Goal: Task Accomplishment & Management: Use online tool/utility

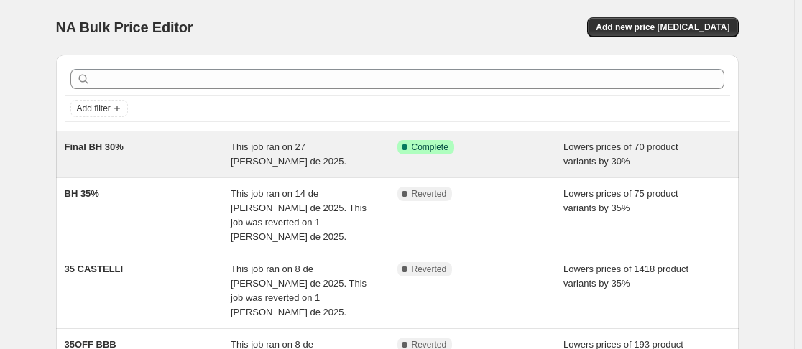
click at [321, 147] on span "This job ran on 27 [PERSON_NAME] de 2025." at bounding box center [289, 154] width 116 height 25
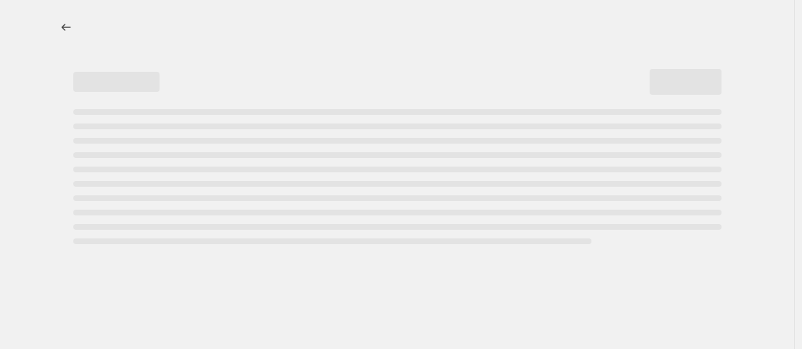
select select "percentage"
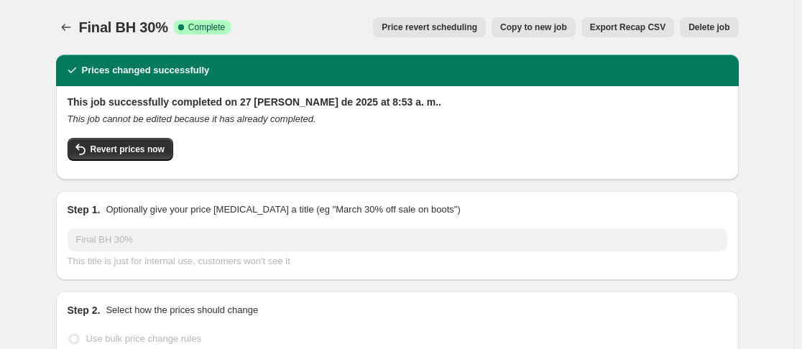
select select "vendor"
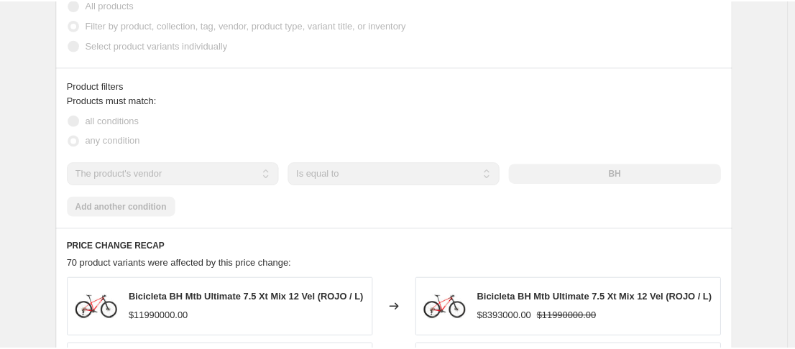
scroll to position [864, 0]
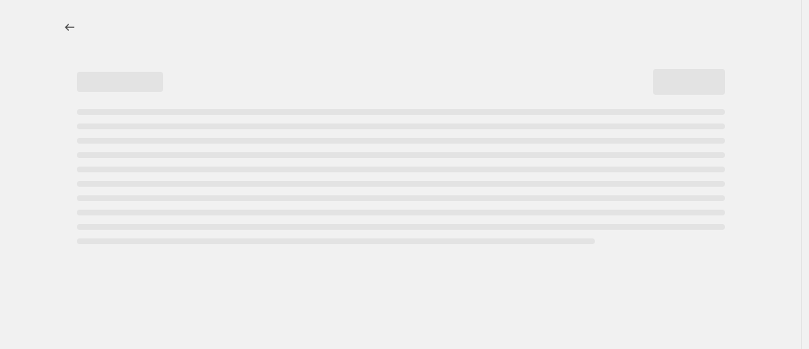
select select "percentage"
select select "vendor"
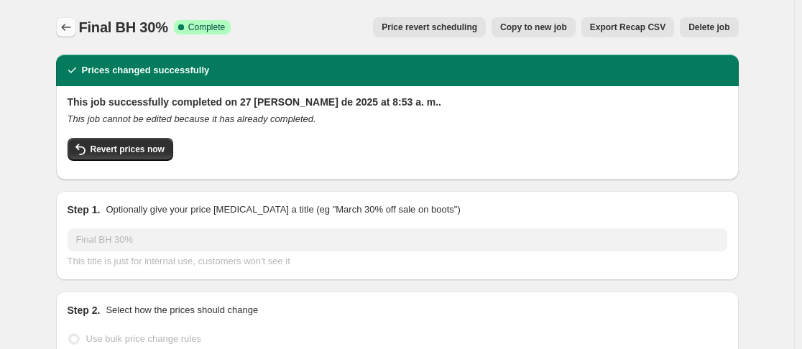
click at [65, 21] on icon "Price change jobs" at bounding box center [66, 27] width 14 height 14
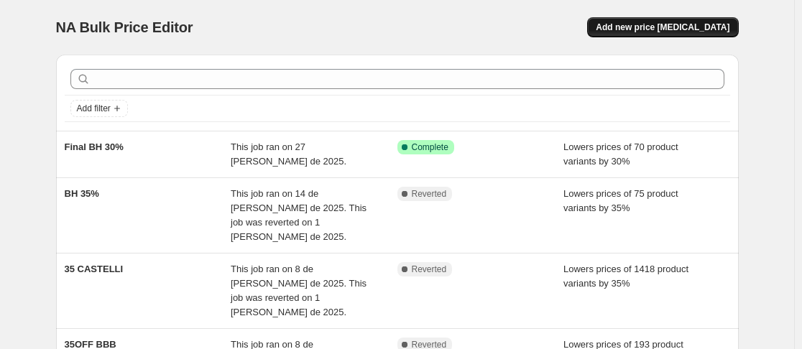
click at [692, 29] on span "Add new price [MEDICAL_DATA]" at bounding box center [663, 27] width 134 height 11
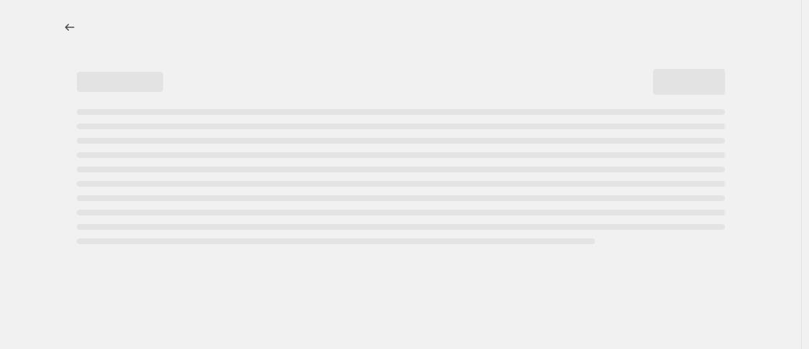
select select "percentage"
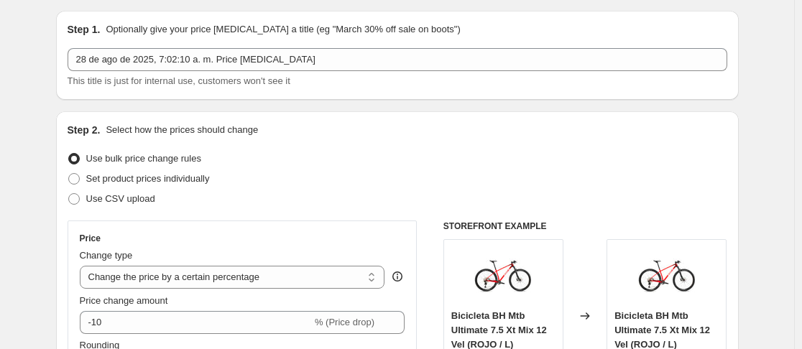
scroll to position [50, 0]
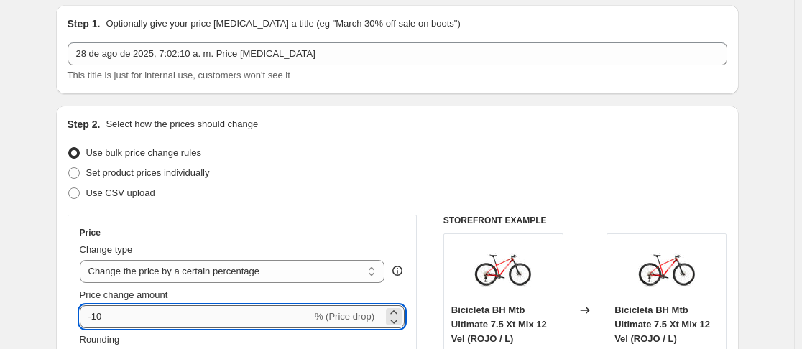
click at [114, 318] on input "-10" at bounding box center [196, 316] width 232 height 23
type input "-1"
type input "-50"
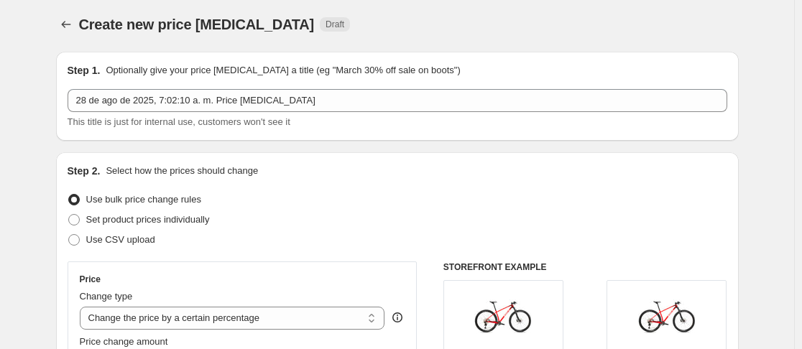
scroll to position [0, 0]
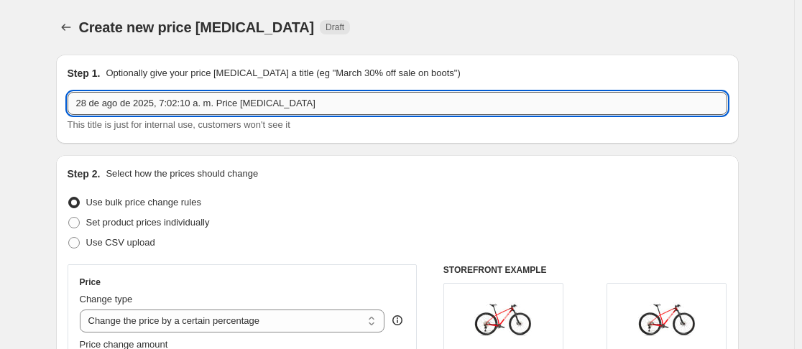
drag, startPoint x: 305, startPoint y: 96, endPoint x: 76, endPoint y: 103, distance: 228.7
click at [76, 103] on input "28 de ago de 2025, 7:02:10 a. m. Price change job" at bounding box center [398, 103] width 660 height 23
type input "p"
type input "Poc -50%"
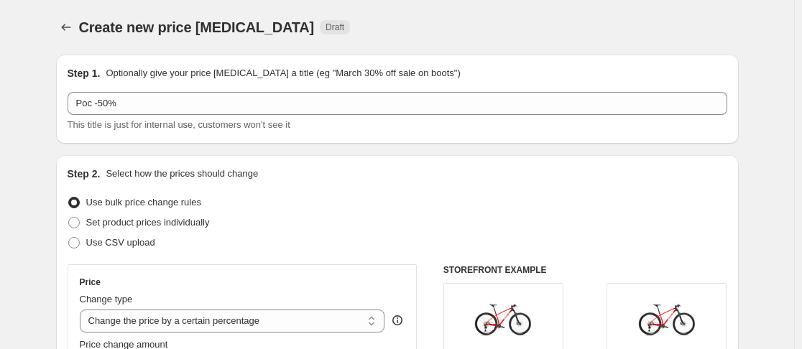
click at [416, 29] on div "Create new price change job Draft" at bounding box center [309, 27] width 460 height 20
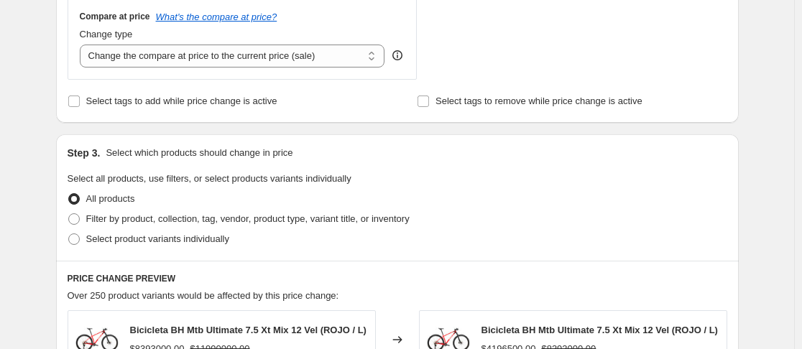
scroll to position [556, 0]
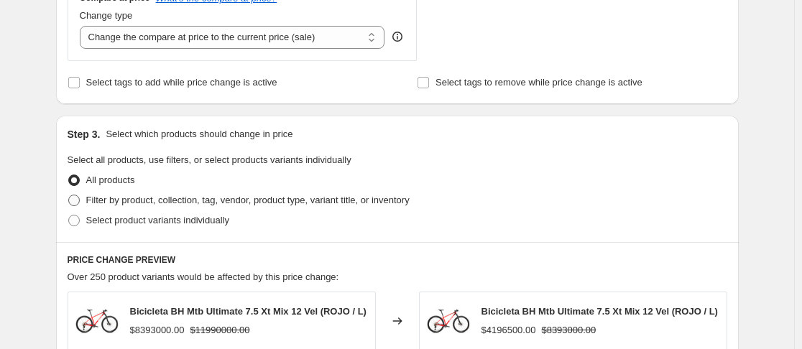
click at [78, 205] on span at bounding box center [73, 200] width 11 height 11
click at [69, 195] on input "Filter by product, collection, tag, vendor, product type, variant title, or inv…" at bounding box center [68, 195] width 1 height 1
radio input "true"
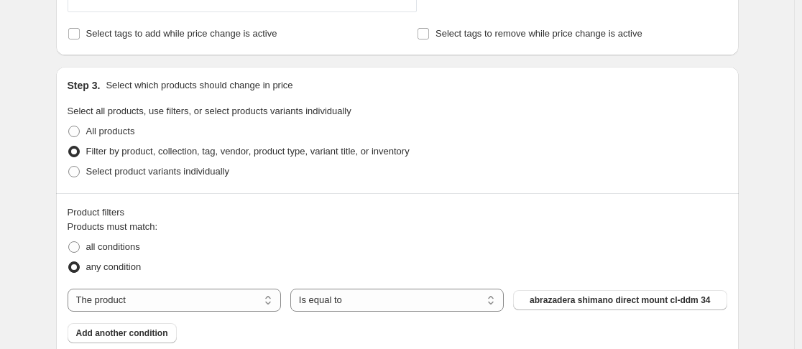
scroll to position [631, 0]
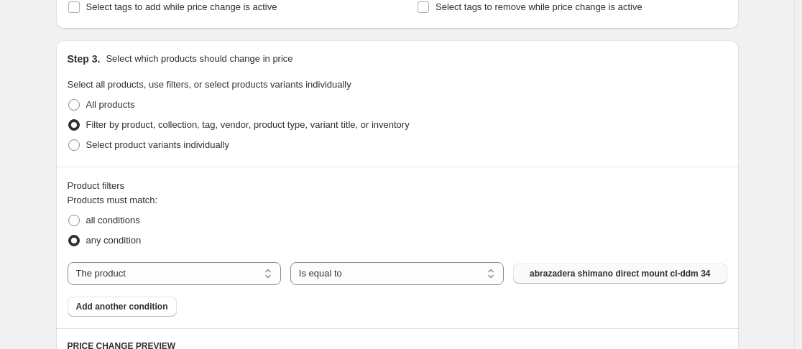
click at [574, 268] on button "abrazadera shimano direct mount cl-ddm 34" at bounding box center [619, 274] width 213 height 20
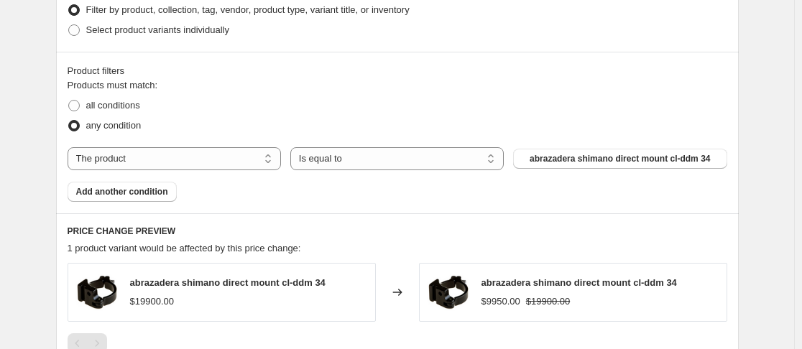
scroll to position [743, 0]
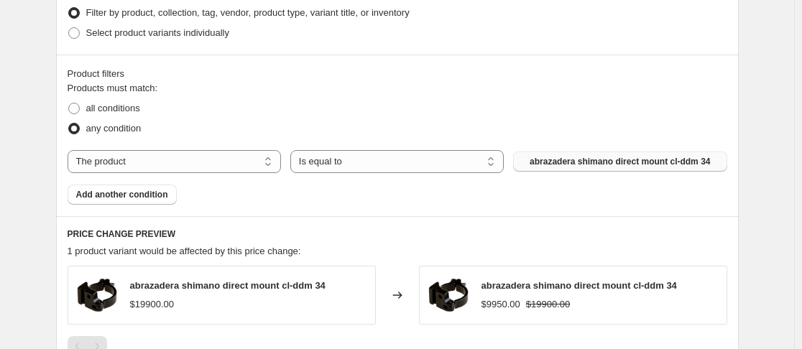
click at [642, 166] on span "abrazadera shimano direct mount cl-ddm 34" at bounding box center [620, 161] width 180 height 11
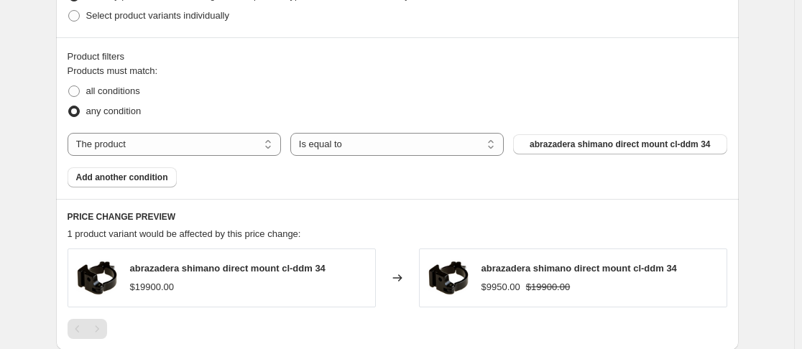
scroll to position [767, 0]
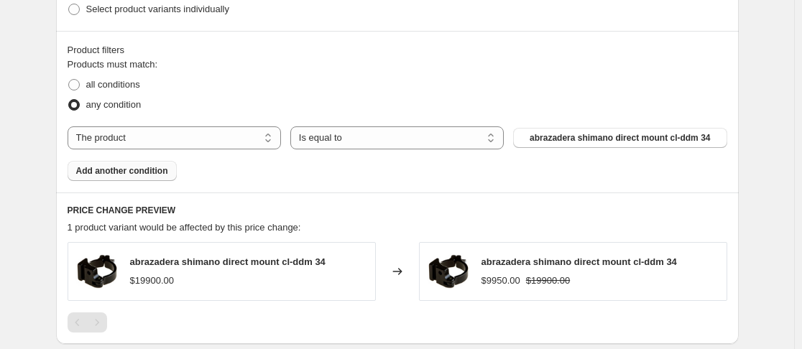
click at [106, 172] on span "Add another condition" at bounding box center [122, 170] width 92 height 11
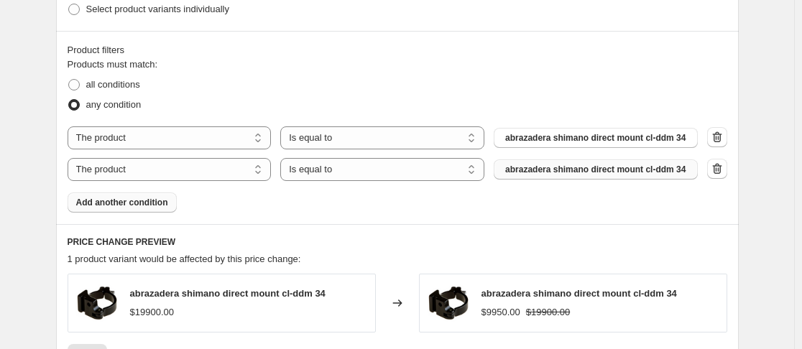
click at [584, 173] on span "abrazadera shimano direct mount cl-ddm 34" at bounding box center [595, 169] width 180 height 11
click at [75, 83] on span at bounding box center [73, 84] width 11 height 11
click at [69, 80] on input "all conditions" at bounding box center [68, 79] width 1 height 1
radio input "true"
click at [727, 172] on button "button" at bounding box center [717, 169] width 20 height 20
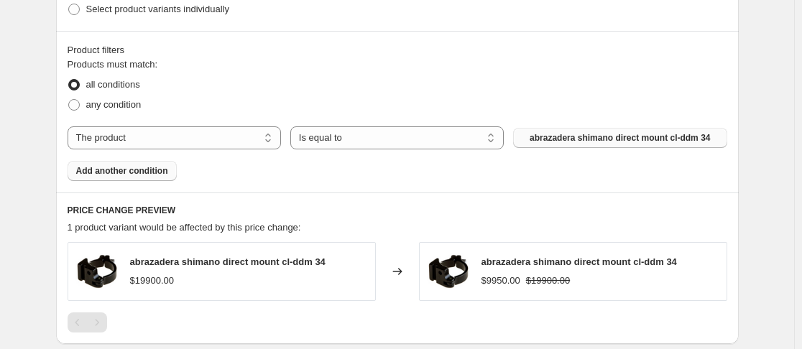
click at [619, 140] on span "abrazadera shimano direct mount cl-ddm 34" at bounding box center [620, 137] width 180 height 11
click at [79, 88] on span at bounding box center [73, 84] width 11 height 11
click at [69, 80] on input "all conditions" at bounding box center [68, 79] width 1 height 1
click at [530, 72] on fieldset "Products must match: all conditions any condition" at bounding box center [398, 85] width 660 height 57
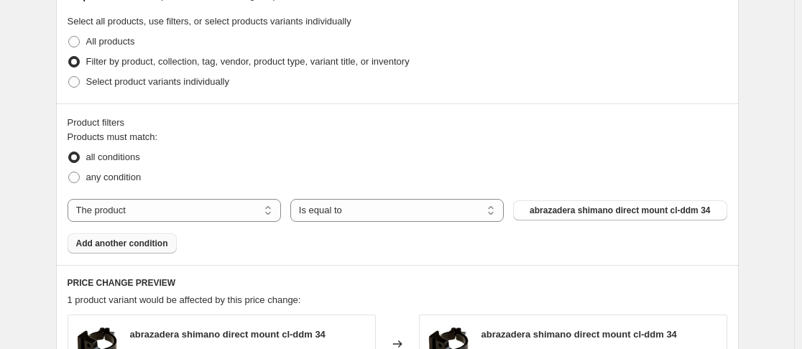
scroll to position [657, 0]
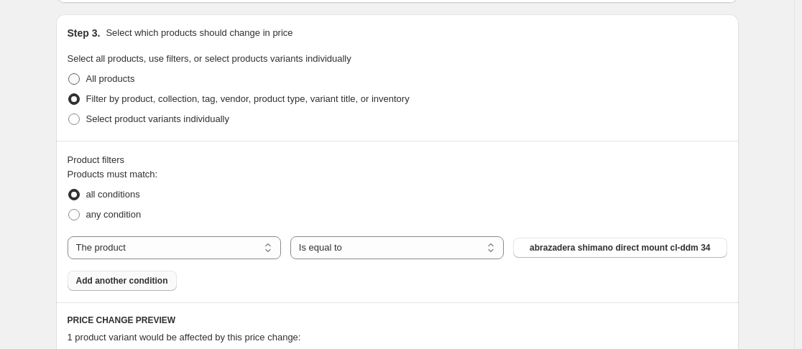
click at [82, 78] on label "All products" at bounding box center [102, 79] width 68 height 20
click at [69, 74] on input "All products" at bounding box center [68, 73] width 1 height 1
radio input "true"
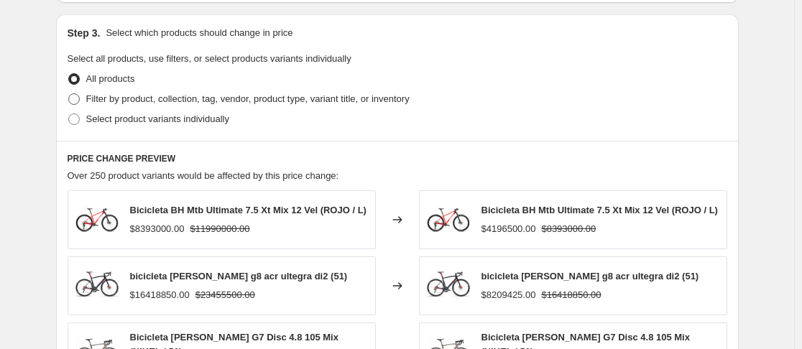
click at [80, 99] on span at bounding box center [73, 98] width 11 height 11
click at [69, 94] on input "Filter by product, collection, tag, vendor, product type, variant title, or inv…" at bounding box center [68, 93] width 1 height 1
radio input "true"
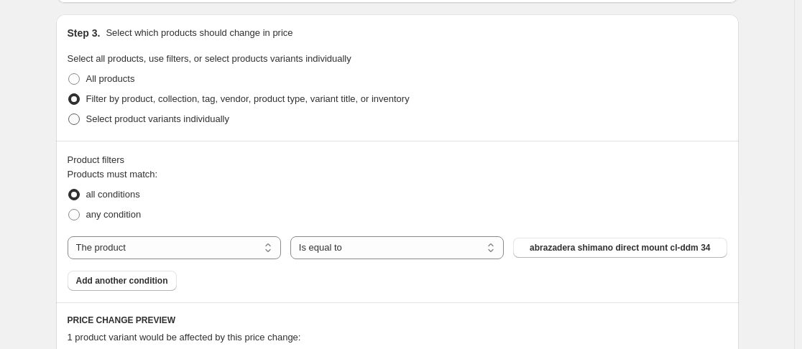
click at [78, 121] on span at bounding box center [73, 119] width 11 height 11
click at [69, 114] on input "Select product variants individually" at bounding box center [68, 114] width 1 height 1
radio input "true"
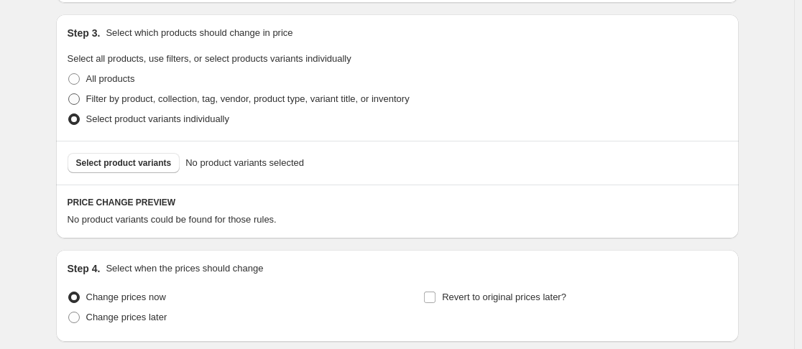
click at [79, 100] on span at bounding box center [73, 98] width 11 height 11
click at [69, 94] on input "Filter by product, collection, tag, vendor, product type, variant title, or inv…" at bounding box center [68, 93] width 1 height 1
radio input "true"
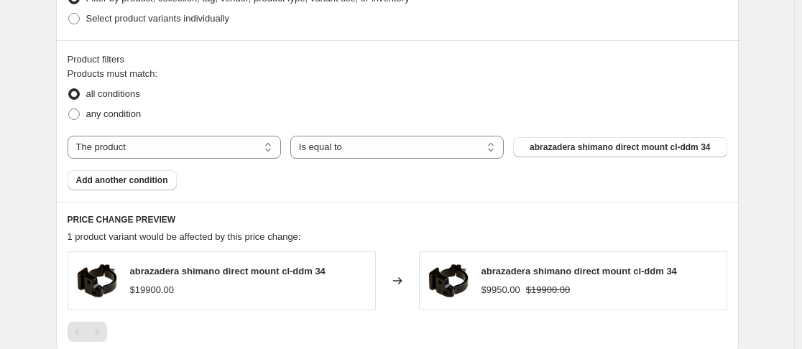
scroll to position [775, 0]
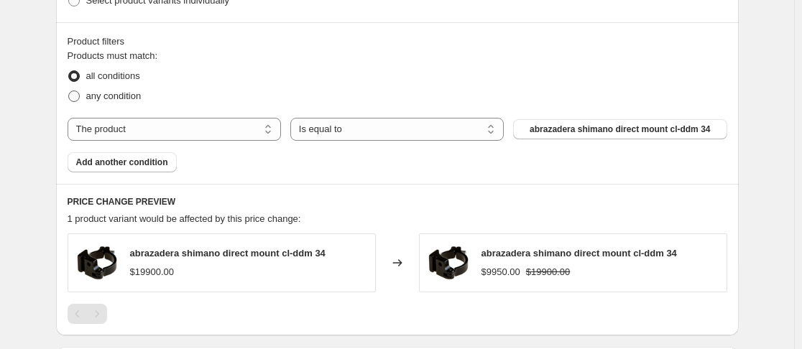
click at [80, 98] on span at bounding box center [74, 96] width 13 height 13
click at [69, 91] on input "any condition" at bounding box center [68, 91] width 1 height 1
radio input "true"
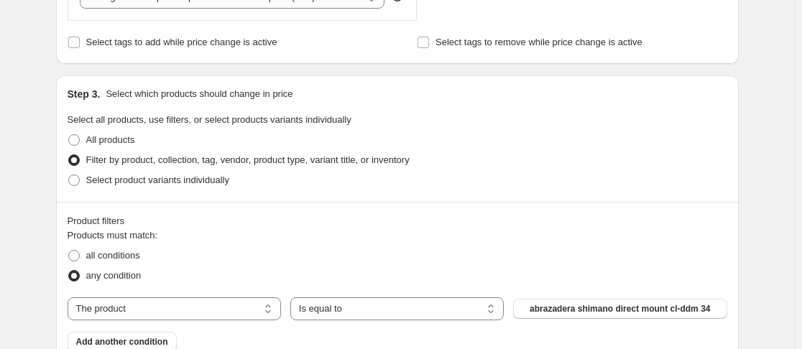
scroll to position [604, 0]
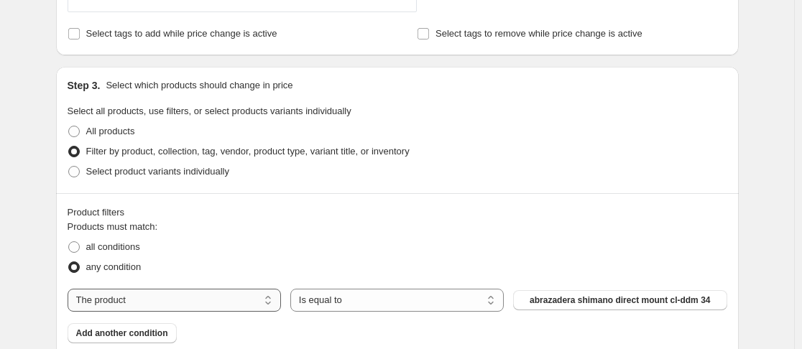
click at [241, 294] on select "The product The product's collection The product's tag The product's vendor The…" at bounding box center [174, 300] width 213 height 23
select select "vendor"
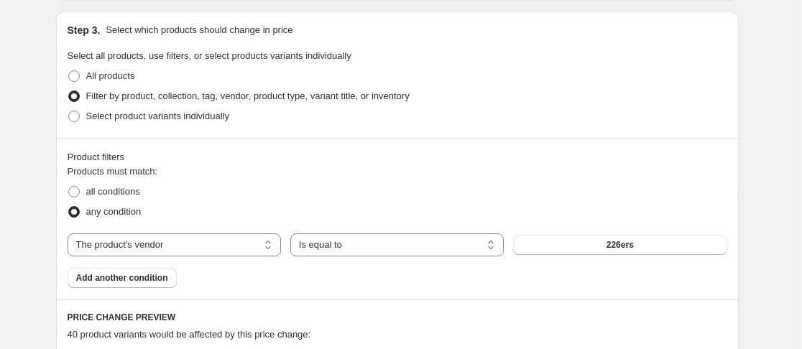
scroll to position [674, 0]
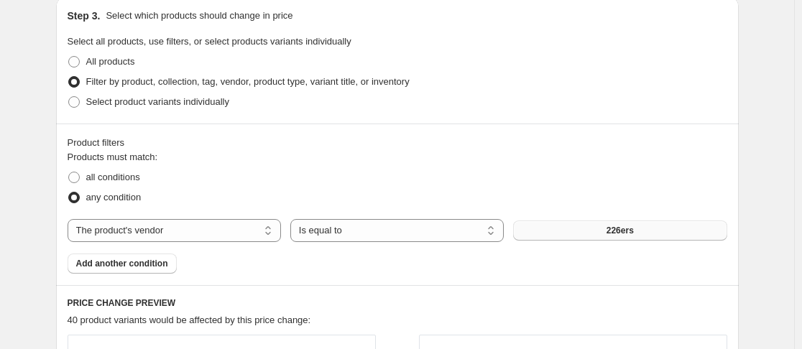
click at [623, 230] on span "226ers" at bounding box center [620, 230] width 27 height 11
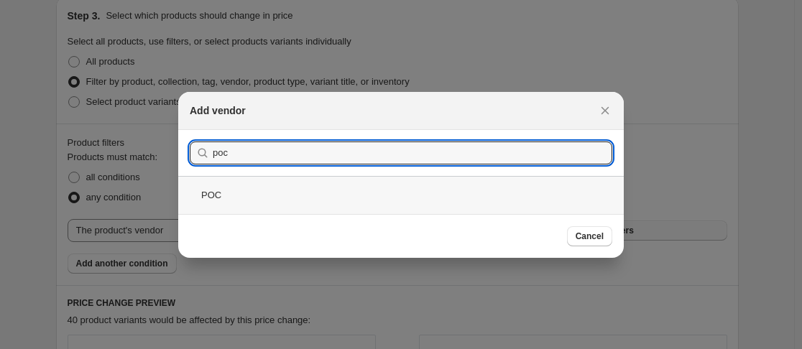
type input "poc"
click at [227, 195] on div "POC" at bounding box center [401, 195] width 446 height 38
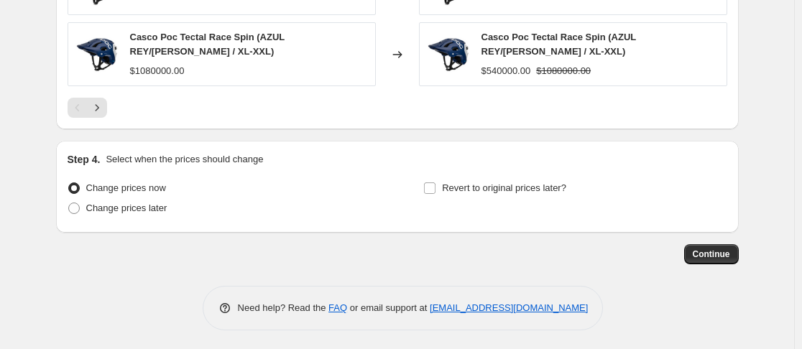
scroll to position [1259, 0]
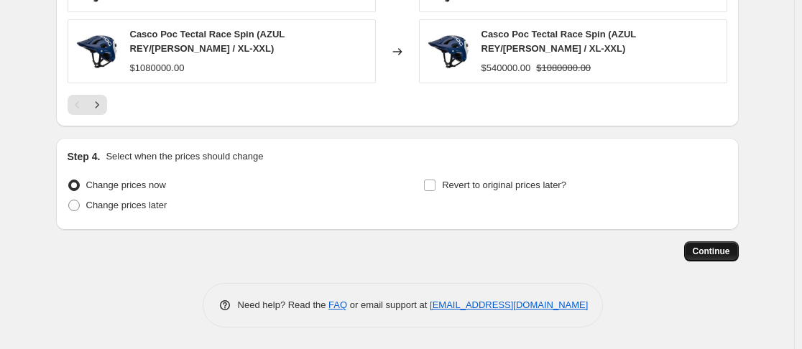
click at [720, 248] on span "Continue" at bounding box center [711, 251] width 37 height 11
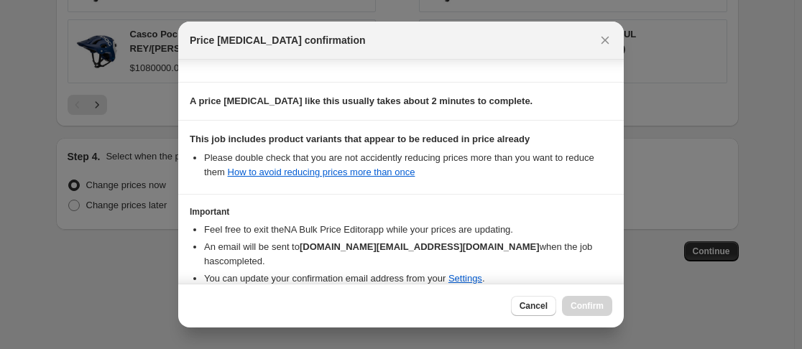
scroll to position [256, 0]
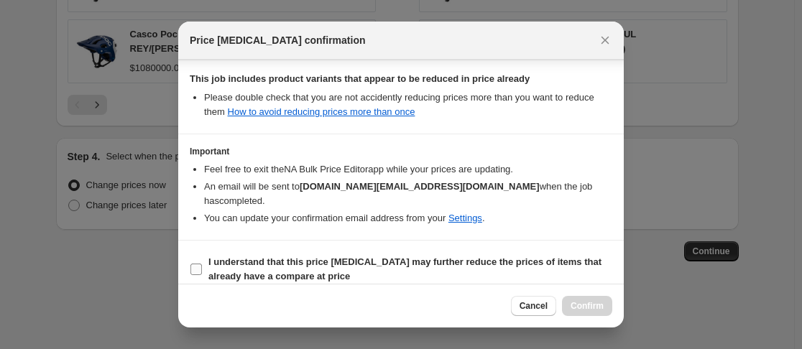
click at [202, 263] on span ":r3n:" at bounding box center [196, 269] width 13 height 13
click at [202, 264] on input "I understand that this price change job may further reduce the prices of items …" at bounding box center [195, 269] width 11 height 11
checkbox input "true"
click at [586, 297] on button "Confirm" at bounding box center [587, 306] width 50 height 20
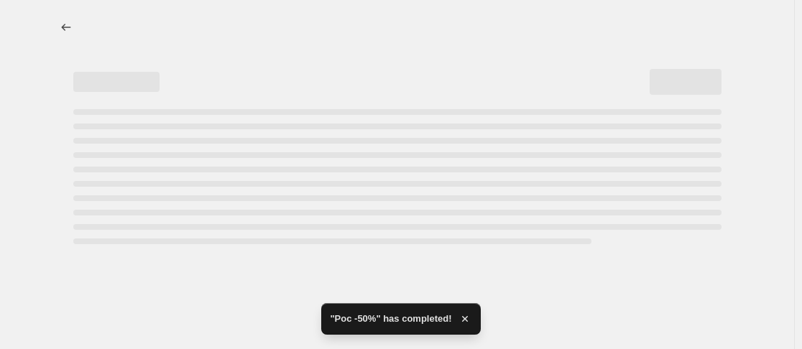
select select "percentage"
select select "vendor"
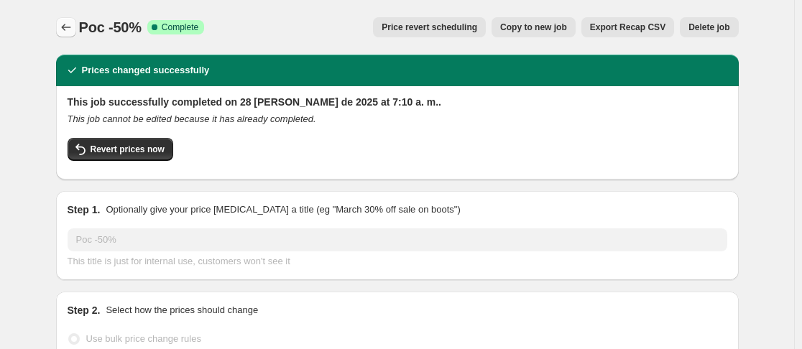
click at [66, 22] on icon "Price change jobs" at bounding box center [66, 27] width 14 height 14
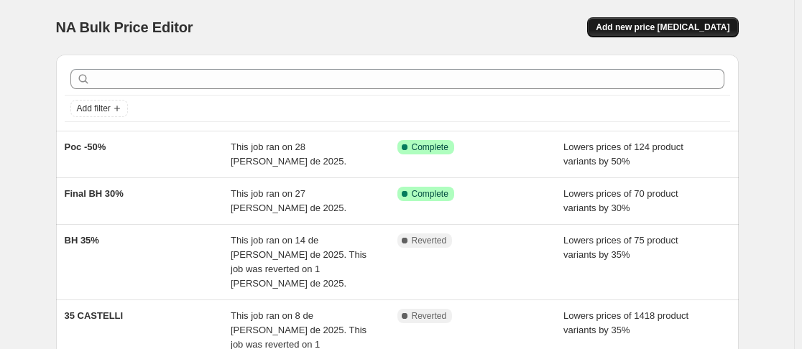
click at [671, 27] on span "Add new price [MEDICAL_DATA]" at bounding box center [663, 27] width 134 height 11
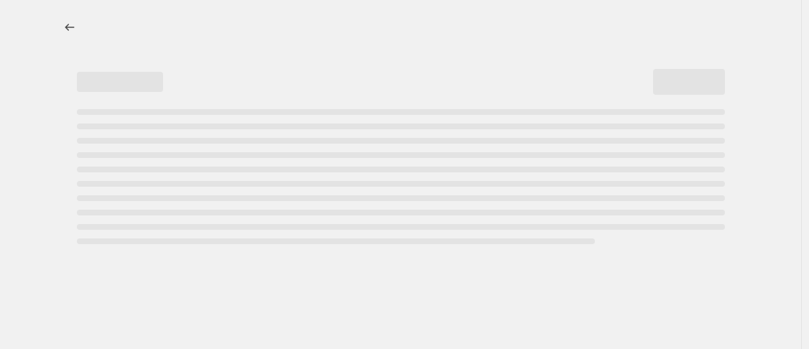
select select "percentage"
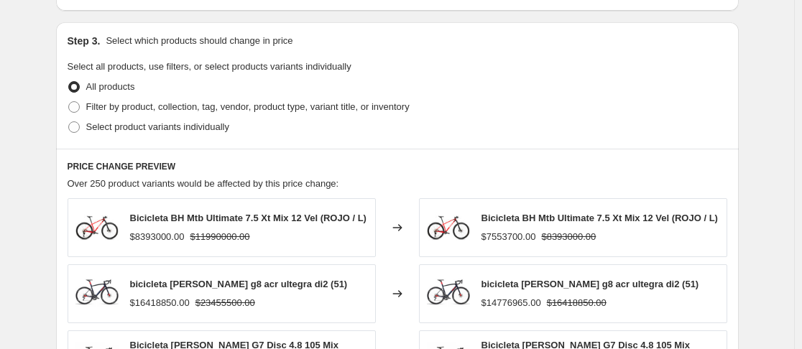
scroll to position [665, 0]
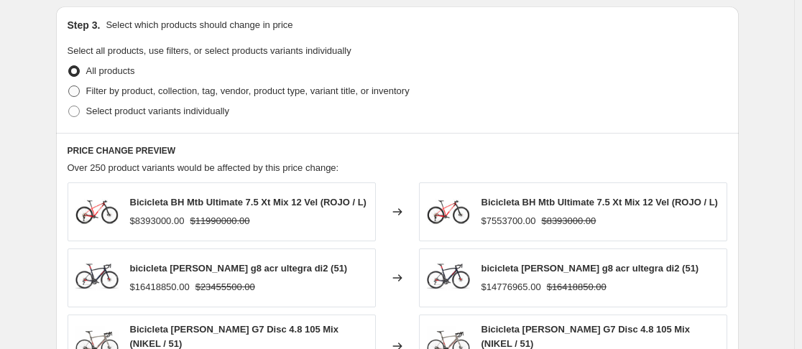
click at [79, 88] on span at bounding box center [73, 91] width 11 height 11
click at [69, 86] on input "Filter by product, collection, tag, vendor, product type, variant title, or inv…" at bounding box center [68, 86] width 1 height 1
radio input "true"
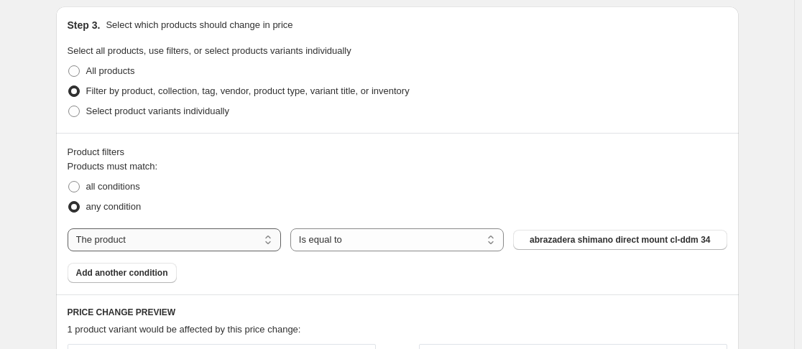
click at [226, 241] on select "The product The product's collection The product's tag The product's vendor The…" at bounding box center [174, 240] width 213 height 23
select select "vendor"
click at [565, 240] on button "226ers" at bounding box center [619, 240] width 213 height 20
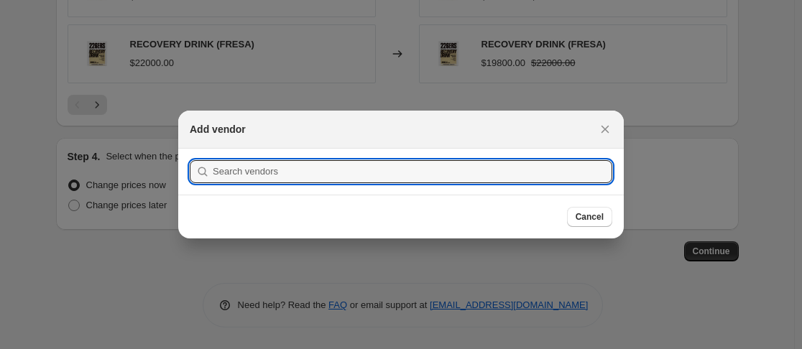
scroll to position [0, 0]
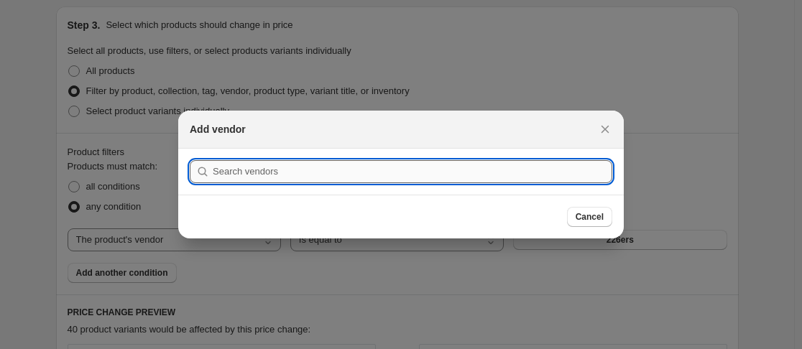
click at [432, 167] on input ":r8o:" at bounding box center [413, 171] width 400 height 23
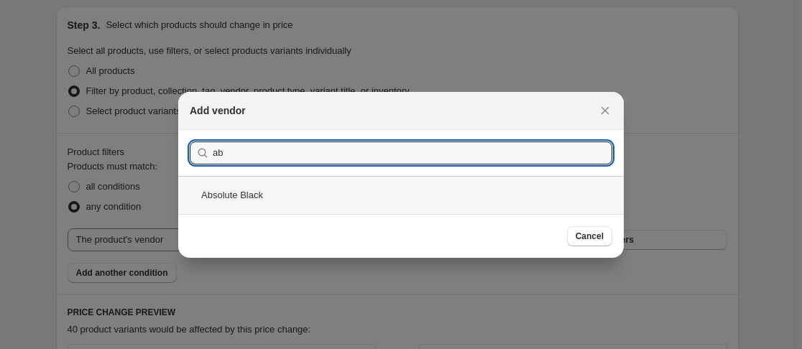
type input "ab"
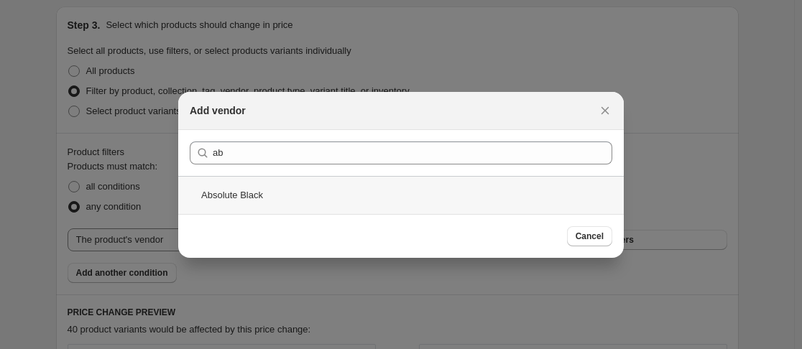
click at [357, 200] on div "Absolute Black" at bounding box center [401, 195] width 446 height 38
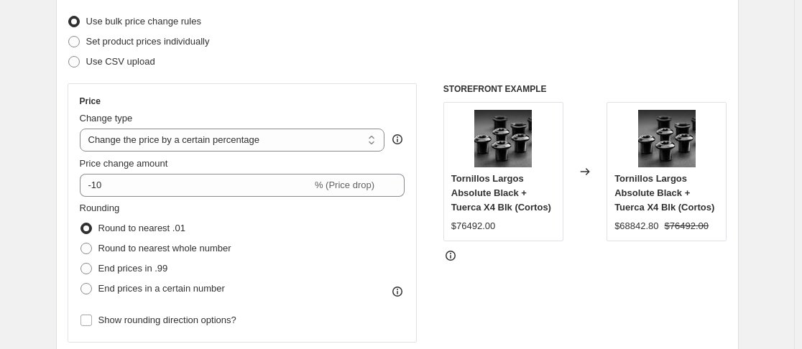
scroll to position [174, 0]
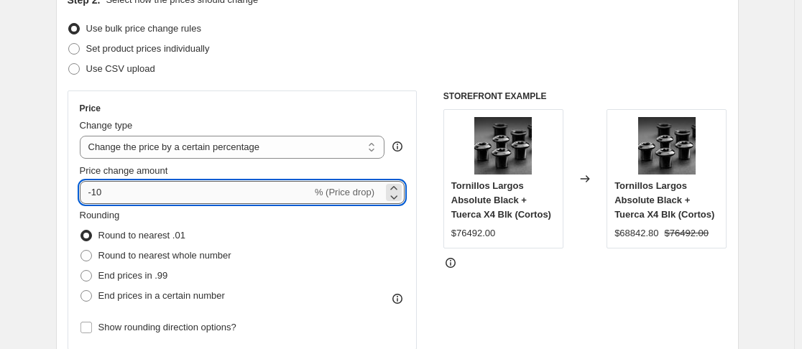
click at [147, 193] on input "-10" at bounding box center [196, 192] width 232 height 23
type input "-1"
type input "-40"
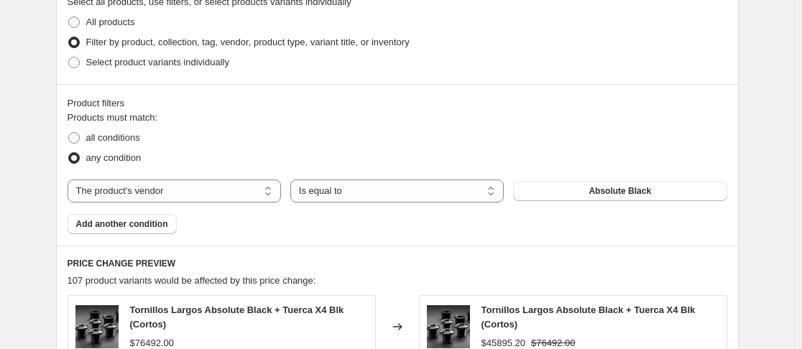
scroll to position [728, 0]
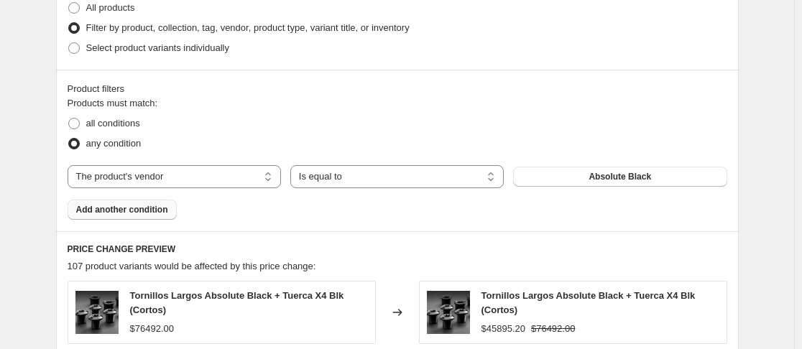
click at [153, 211] on span "Add another condition" at bounding box center [122, 209] width 92 height 11
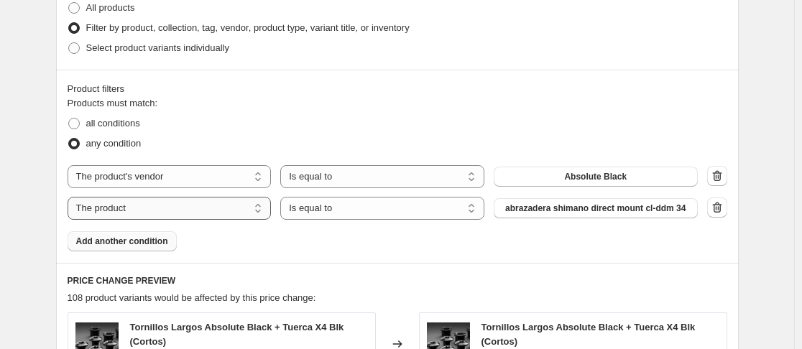
click at [209, 206] on select "The product The product's collection The product's tag The product's vendor The…" at bounding box center [170, 208] width 204 height 23
select select "vendor"
click at [572, 209] on button "226ers" at bounding box center [596, 208] width 204 height 20
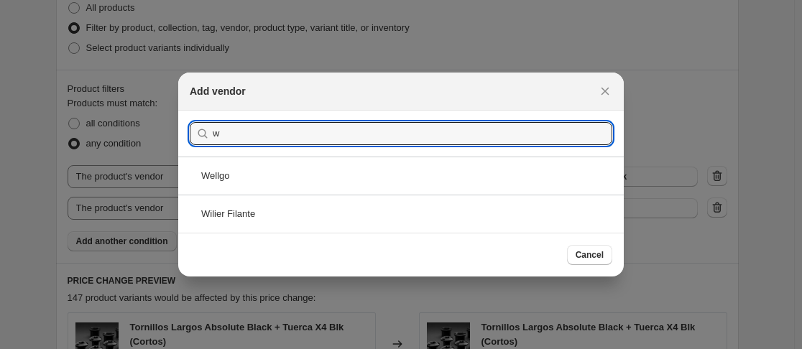
type input "w"
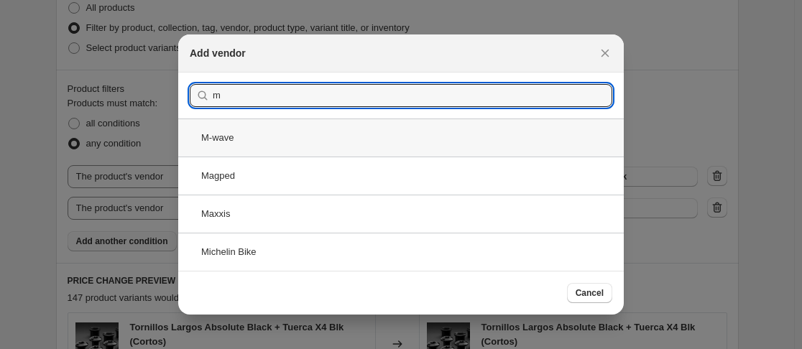
type input "m"
click at [263, 141] on div "M-wave" at bounding box center [401, 138] width 446 height 38
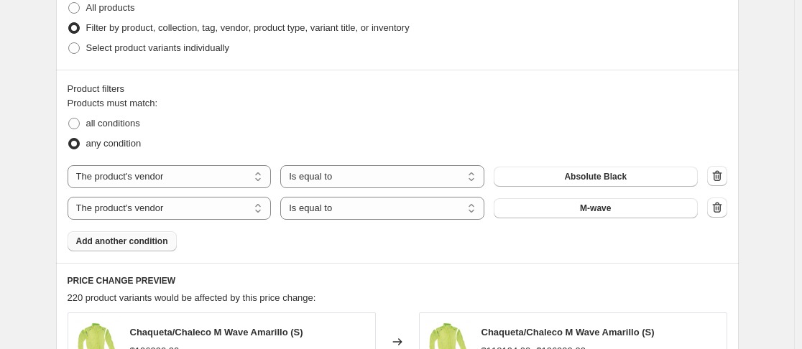
click at [134, 245] on span "Add another condition" at bounding box center [122, 241] width 92 height 11
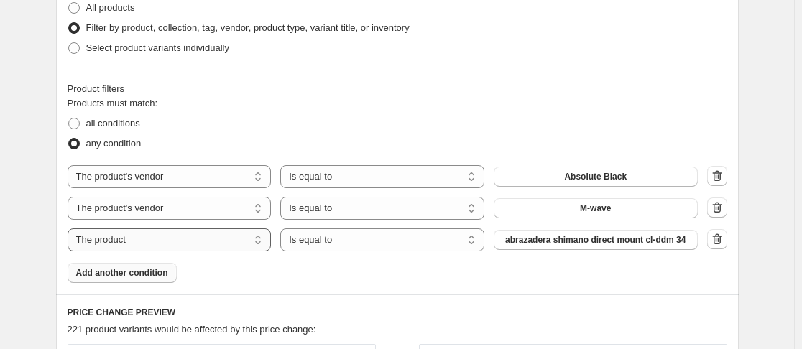
click at [226, 237] on select "The product The product's collection The product's tag The product's vendor The…" at bounding box center [170, 240] width 204 height 23
select select "vendor"
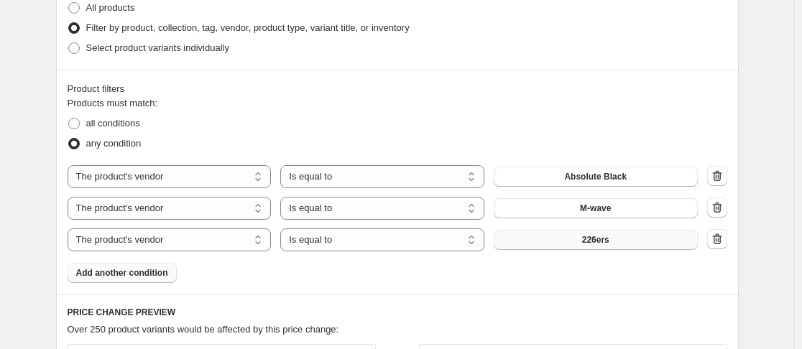
click at [613, 244] on button "226ers" at bounding box center [596, 240] width 204 height 20
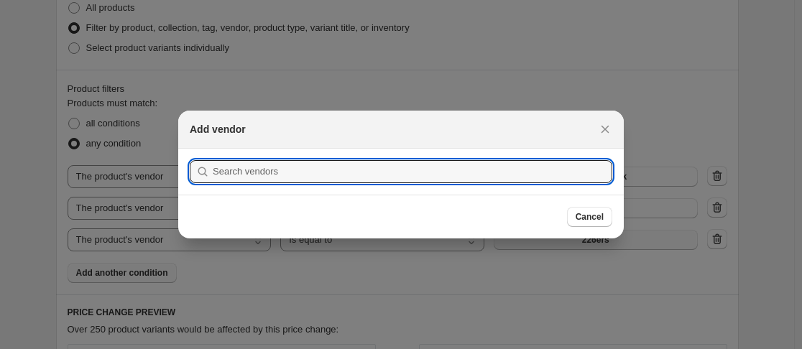
scroll to position [0, 0]
click at [282, 172] on input ":r94:" at bounding box center [413, 171] width 400 height 23
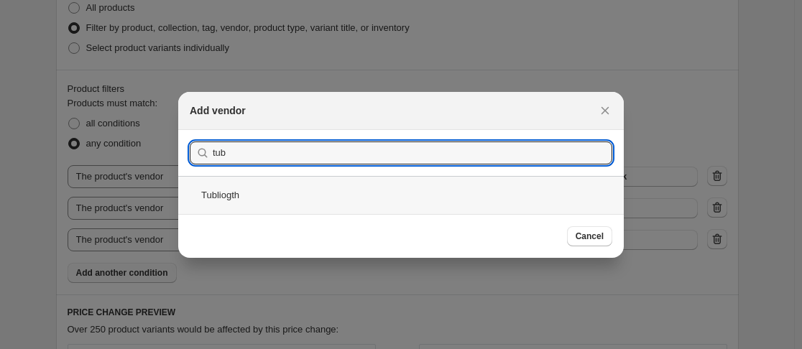
type input "tub"
click at [261, 190] on div "Tubliogth" at bounding box center [401, 195] width 446 height 38
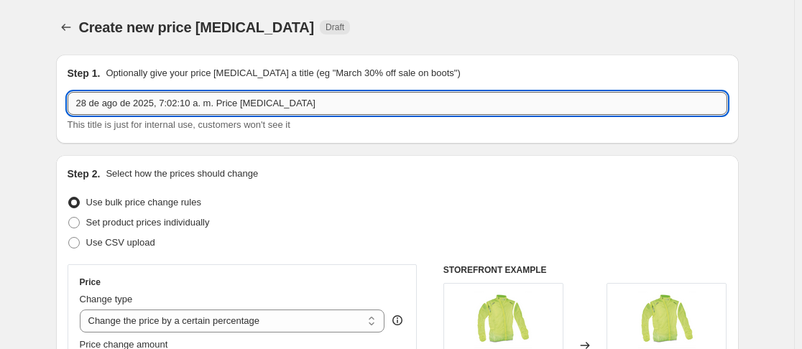
click at [216, 102] on input "28 de ago de 2025, 7:02:10 a. m. Price change job" at bounding box center [398, 103] width 660 height 23
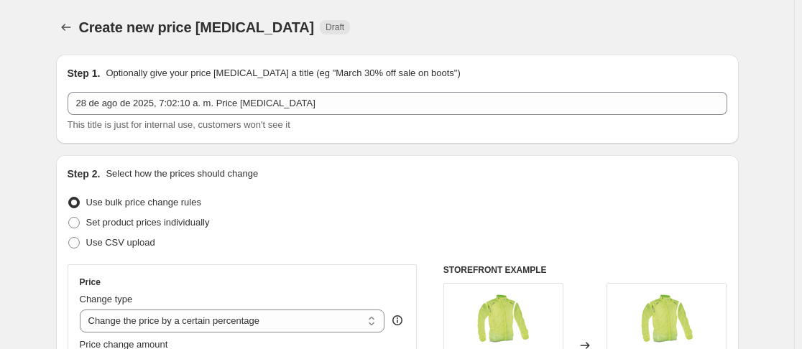
click at [282, 118] on div "This title is just for internal use, customers won't see it" at bounding box center [398, 125] width 660 height 14
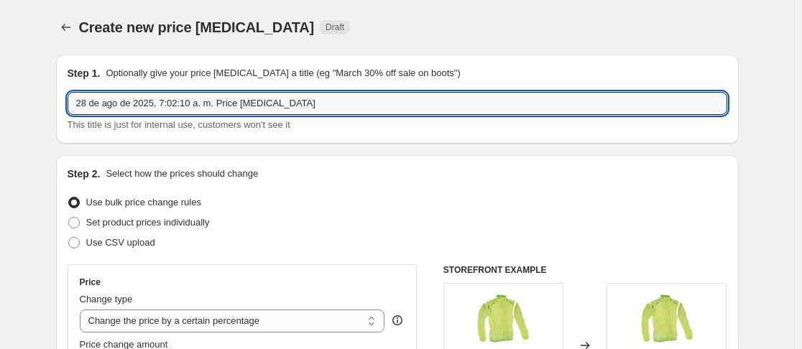
drag, startPoint x: 296, startPoint y: 101, endPoint x: 50, endPoint y: 93, distance: 245.9
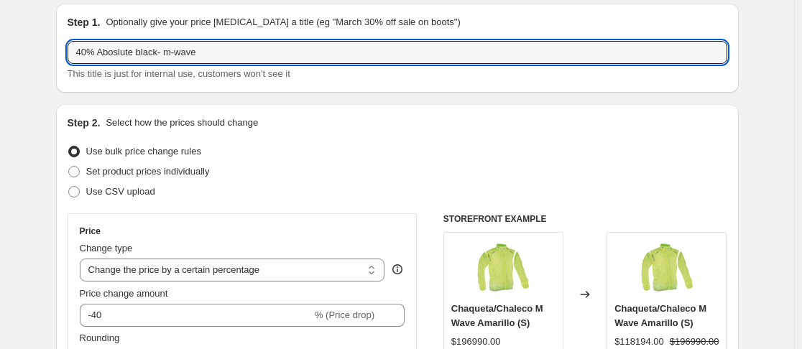
scroll to position [44, 0]
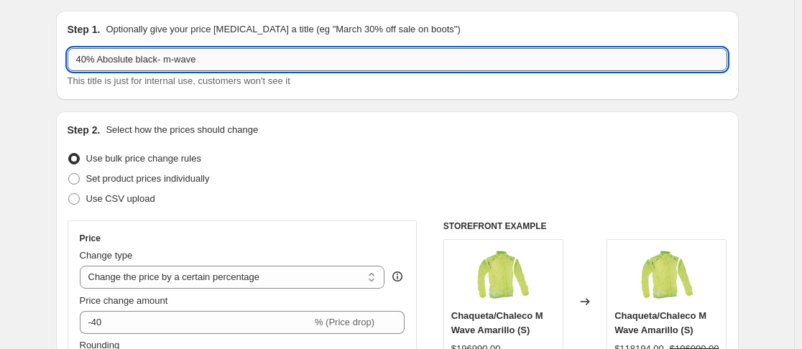
click at [163, 58] on input "40% Aboslute black- m-wave" at bounding box center [398, 59] width 660 height 23
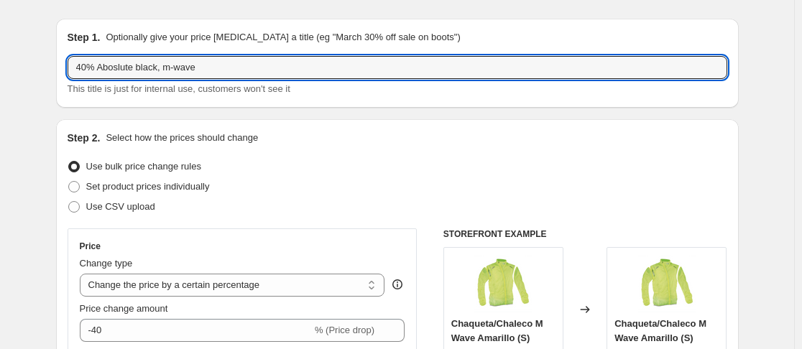
scroll to position [0, 0]
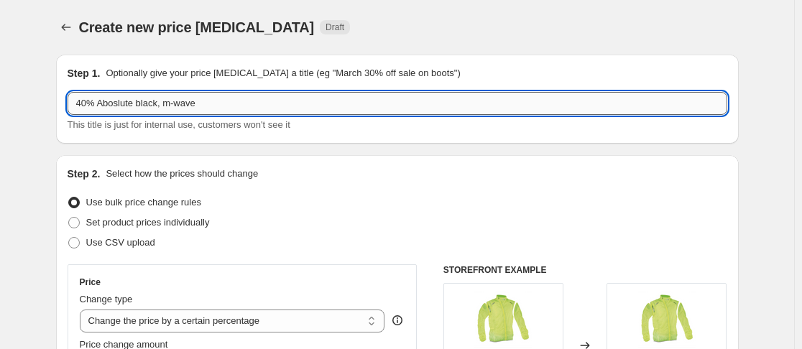
click at [120, 103] on input "40% Aboslute black, m-wave" at bounding box center [398, 103] width 660 height 23
click at [276, 106] on input "40% Absolute black, m-wave" at bounding box center [398, 103] width 660 height 23
type input "40% Absolute black, m-wave, tubliogth"
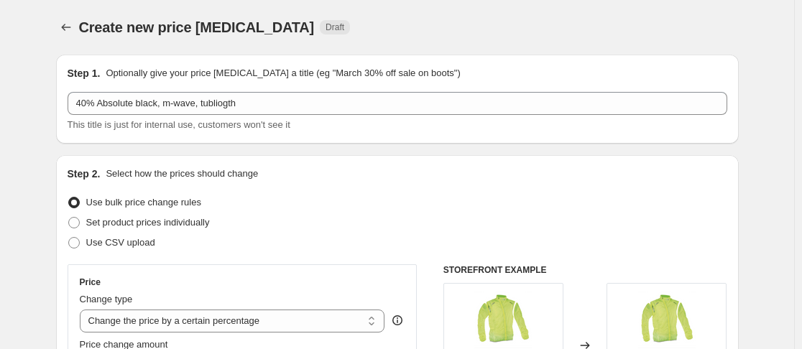
click at [627, 24] on div "Create new price change job Draft" at bounding box center [397, 27] width 683 height 20
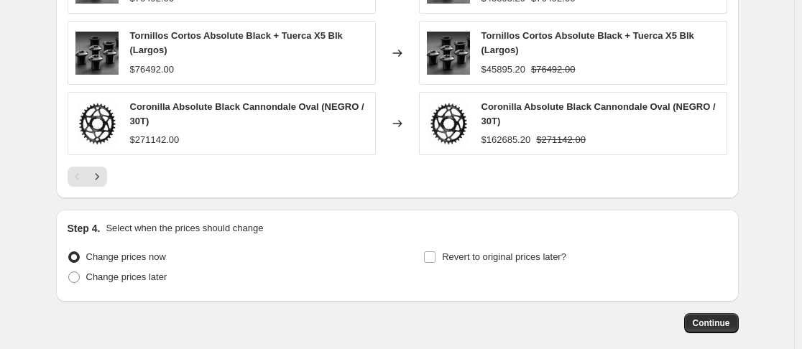
scroll to position [1294, 0]
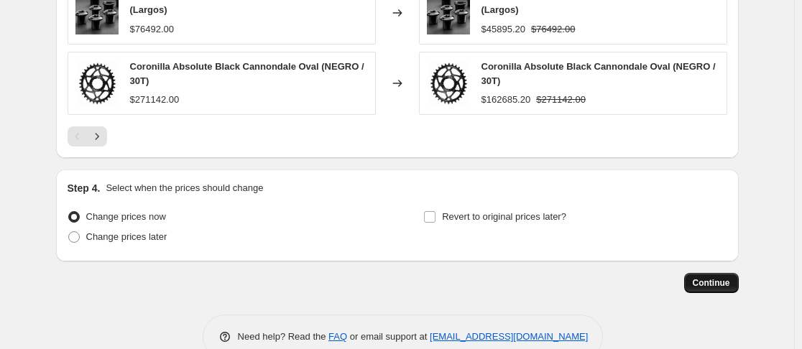
click at [730, 280] on span "Continue" at bounding box center [711, 282] width 37 height 11
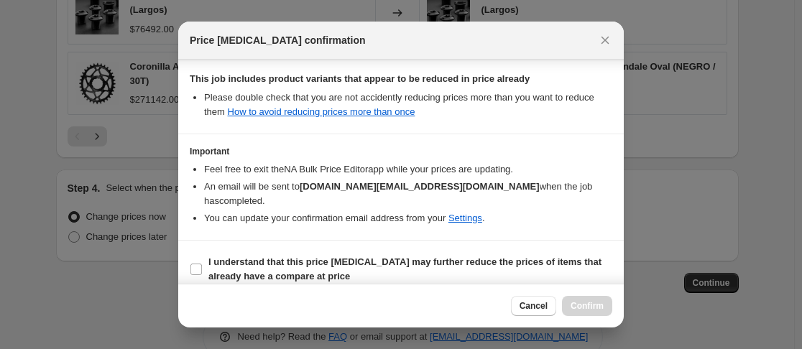
scroll to position [0, 0]
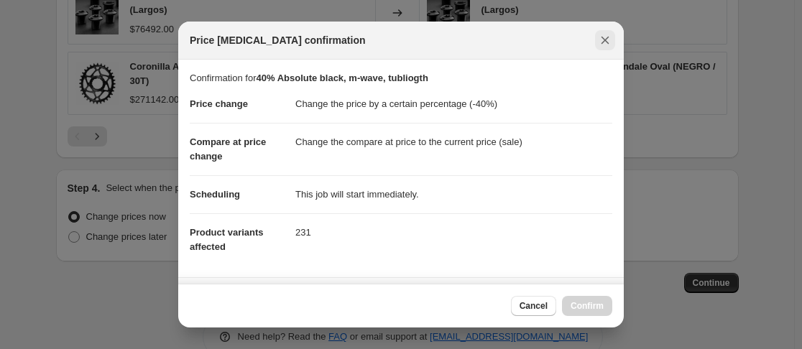
click at [606, 41] on icon "Close" at bounding box center [606, 41] width 8 height 8
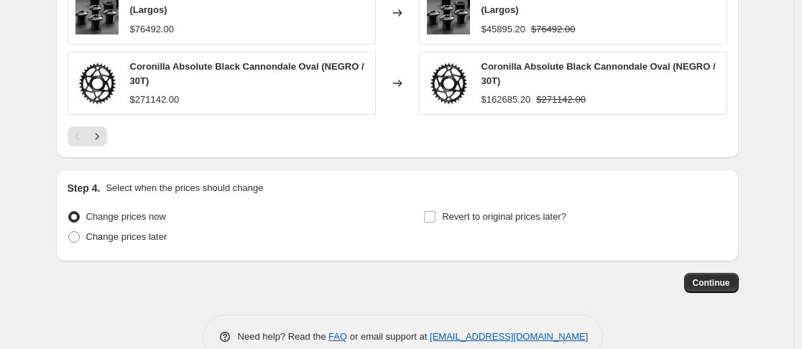
click at [606, 41] on div "Tornillos Cortos Absolute Black + Tuerca X5 Blk (Largos) $45895.20 $76492.00" at bounding box center [573, 12] width 308 height 63
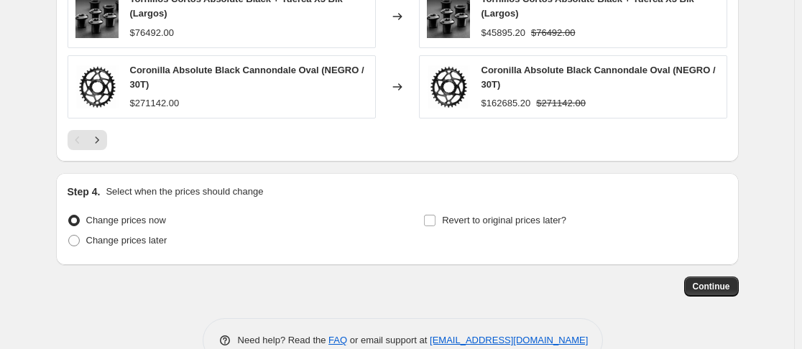
scroll to position [1327, 0]
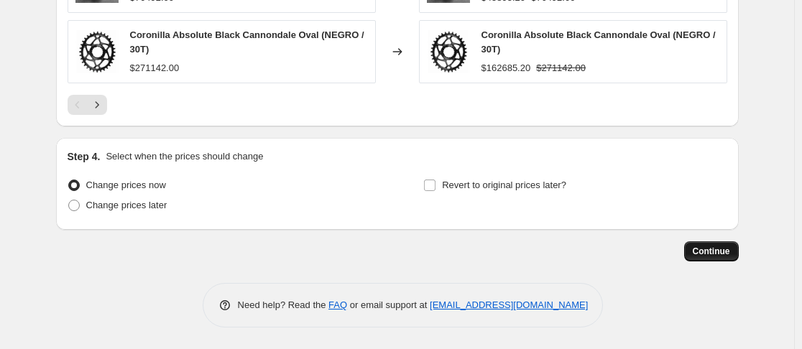
click at [697, 249] on button "Continue" at bounding box center [711, 251] width 55 height 20
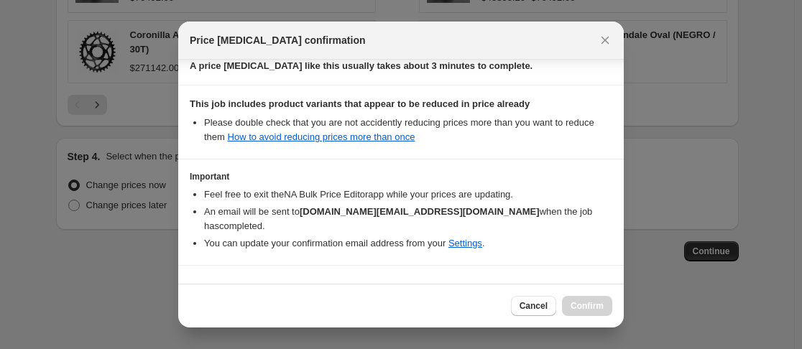
scroll to position [256, 0]
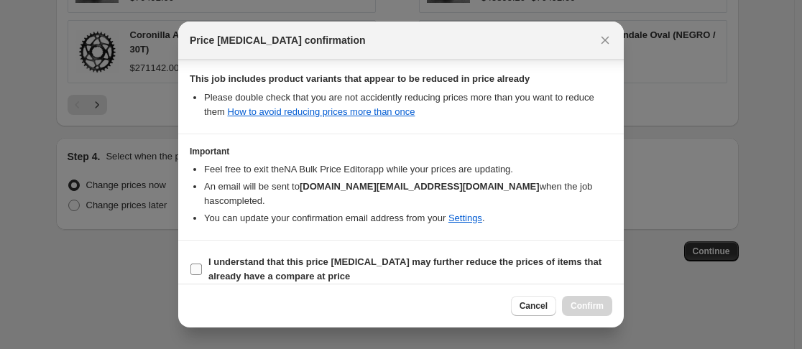
click at [198, 264] on input "I understand that this price change job may further reduce the prices of items …" at bounding box center [195, 269] width 11 height 11
checkbox input "true"
click at [588, 303] on span "Confirm" at bounding box center [587, 305] width 33 height 11
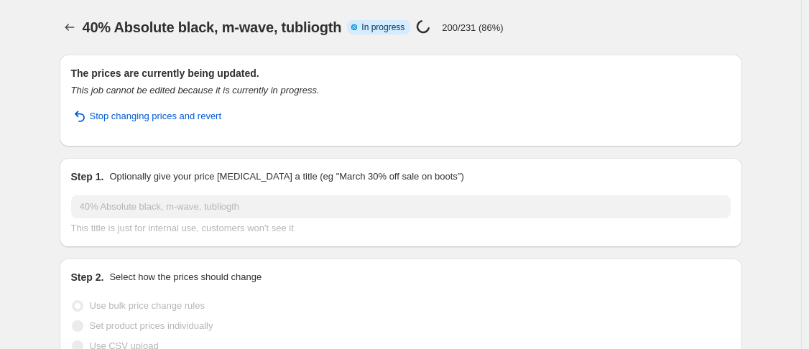
select select "percentage"
select select "vendor"
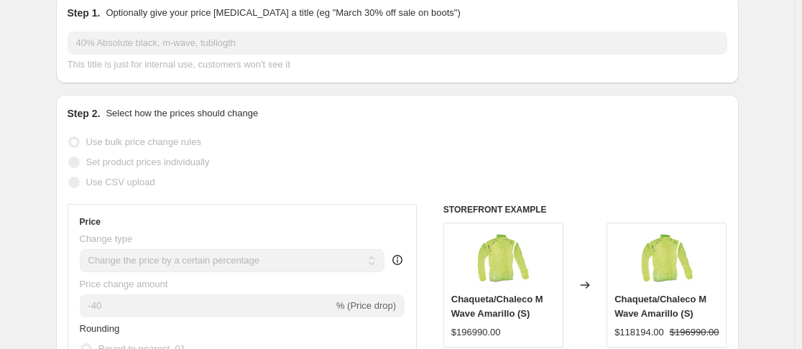
scroll to position [201, 0]
